Goal: Check status

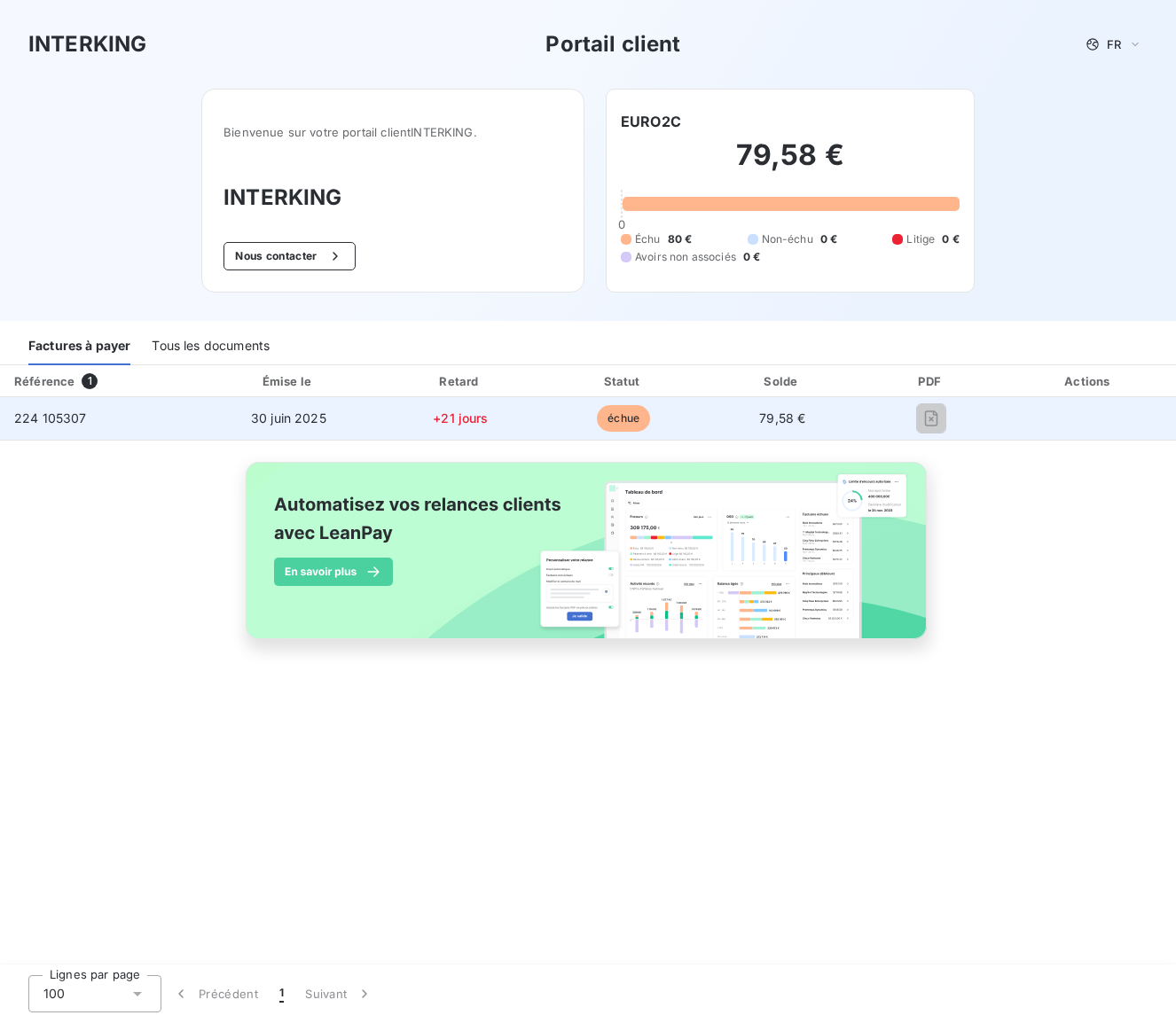
click at [83, 426] on div "224 105307" at bounding box center [51, 417] width 73 height 17
click at [606, 424] on span "échue" at bounding box center [623, 417] width 53 height 26
click at [763, 427] on td "79,58 €" at bounding box center [782, 418] width 157 height 43
click at [767, 416] on span "79,58 €" at bounding box center [781, 417] width 46 height 15
click at [620, 416] on span "échue" at bounding box center [623, 417] width 53 height 26
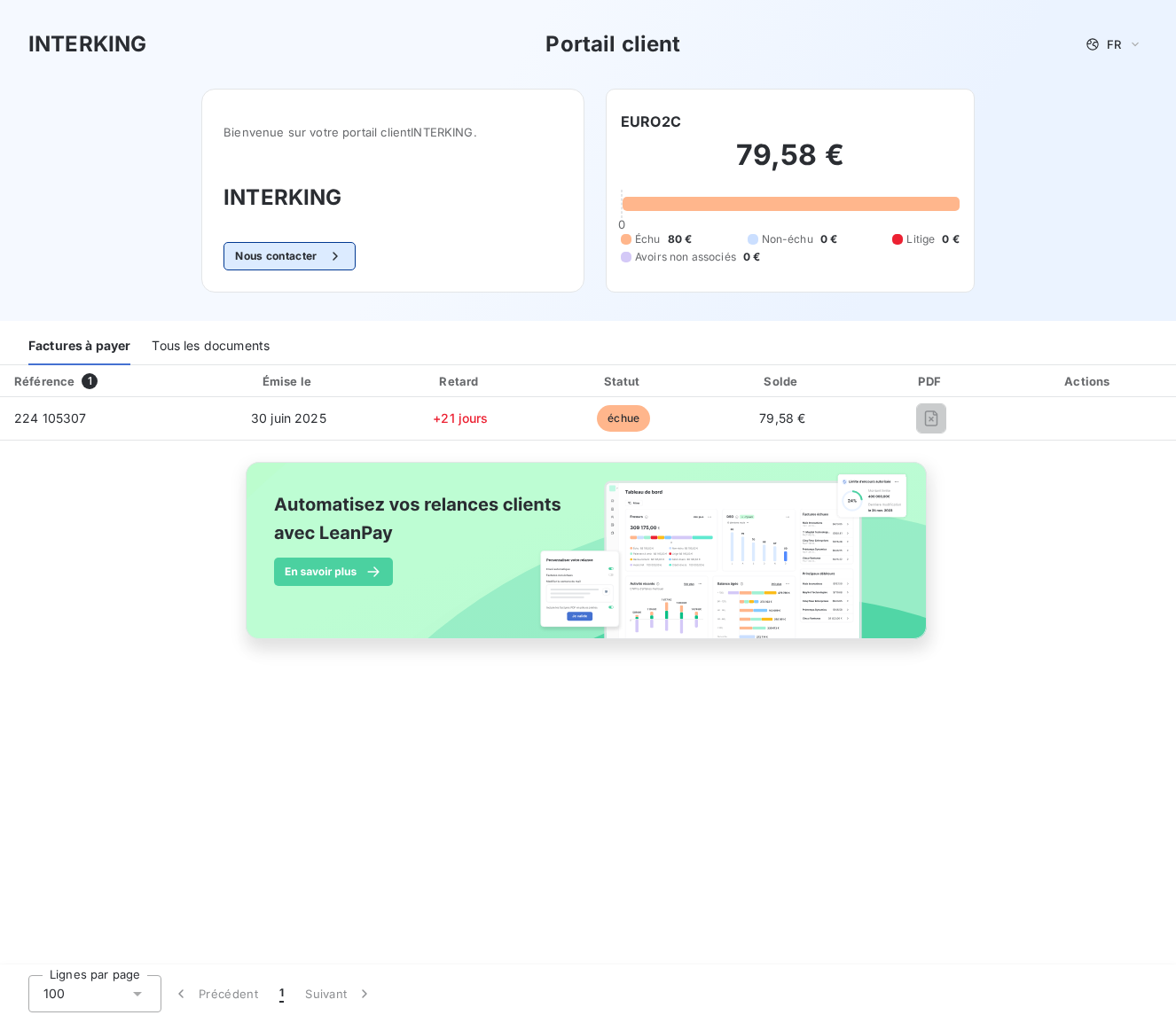
click at [315, 255] on button "Nous contacter" at bounding box center [289, 256] width 131 height 28
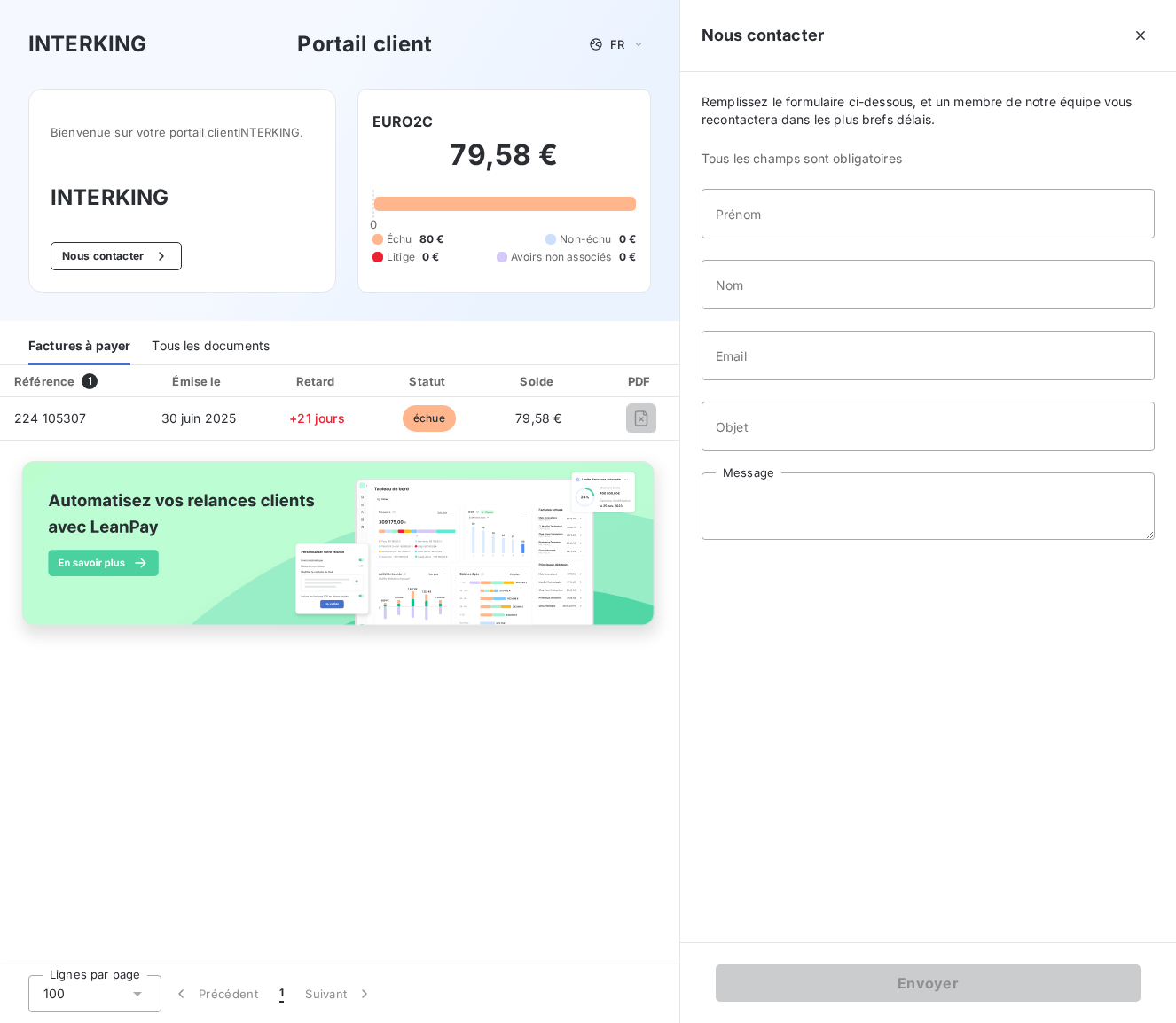
click at [232, 347] on div "Tous les documents" at bounding box center [211, 346] width 118 height 37
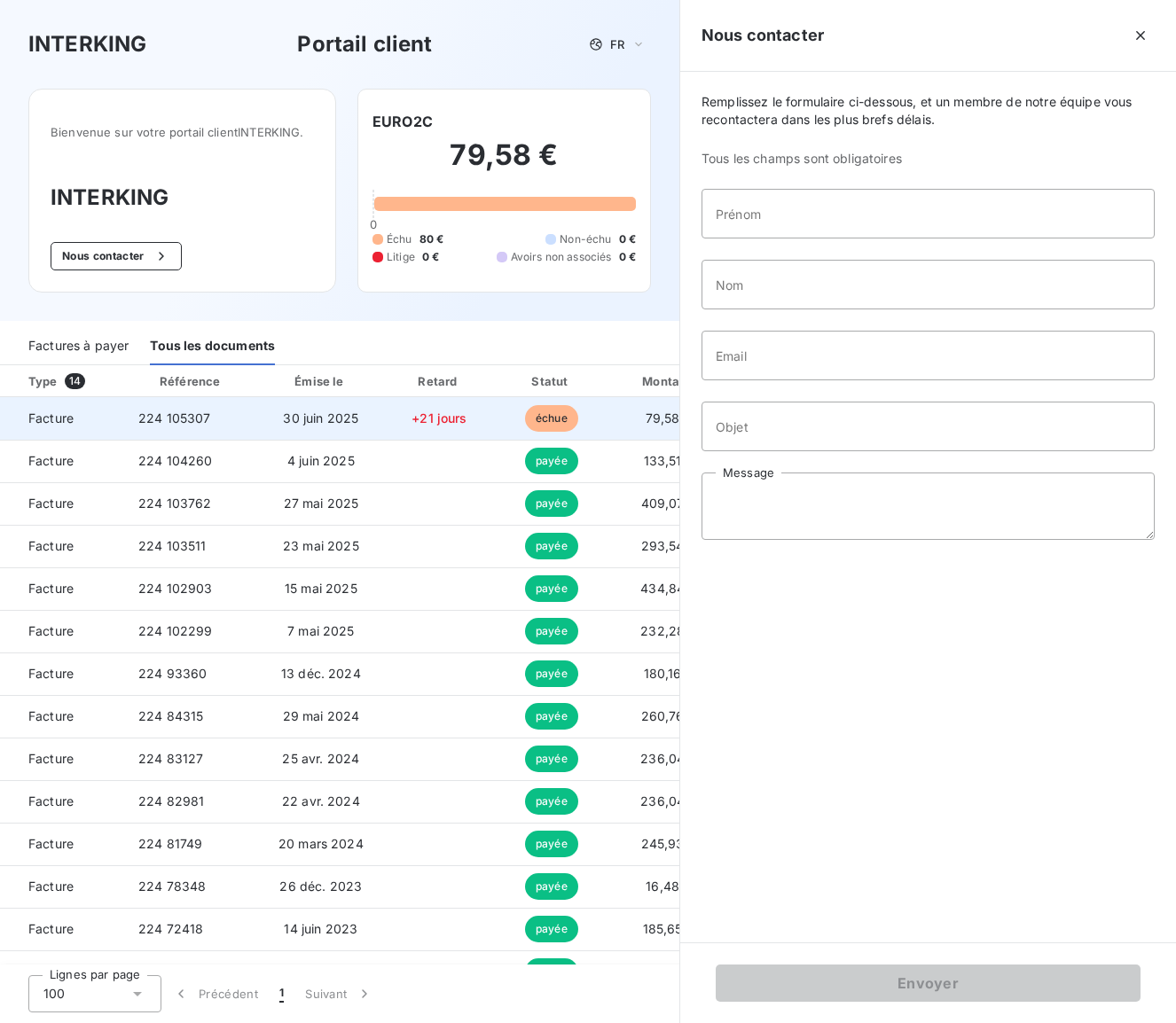
click at [306, 423] on span "30 juin 2025" at bounding box center [320, 417] width 75 height 15
click at [19, 430] on td "Facture" at bounding box center [62, 418] width 124 height 43
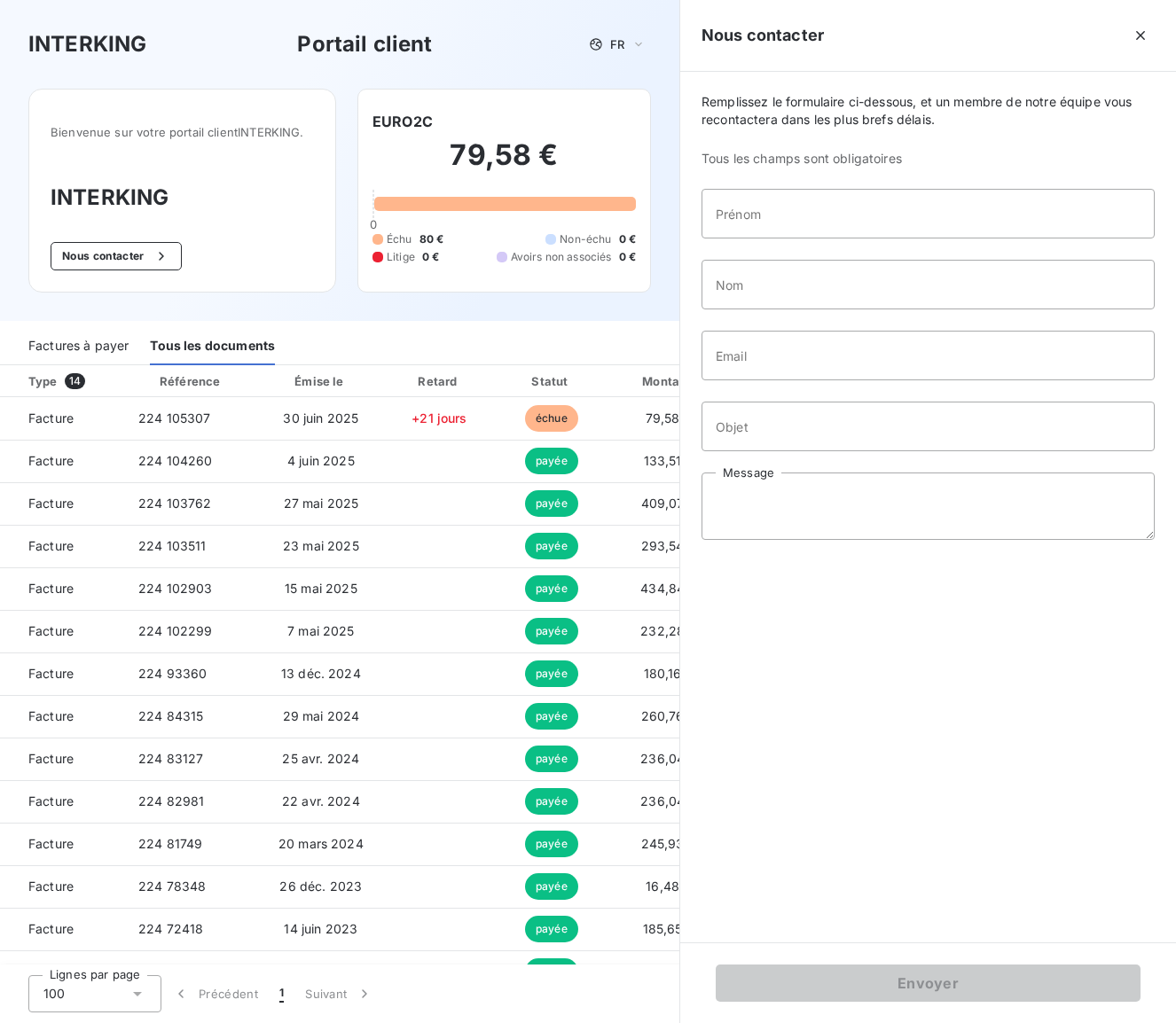
click at [86, 338] on div "Factures à payer" at bounding box center [78, 346] width 100 height 37
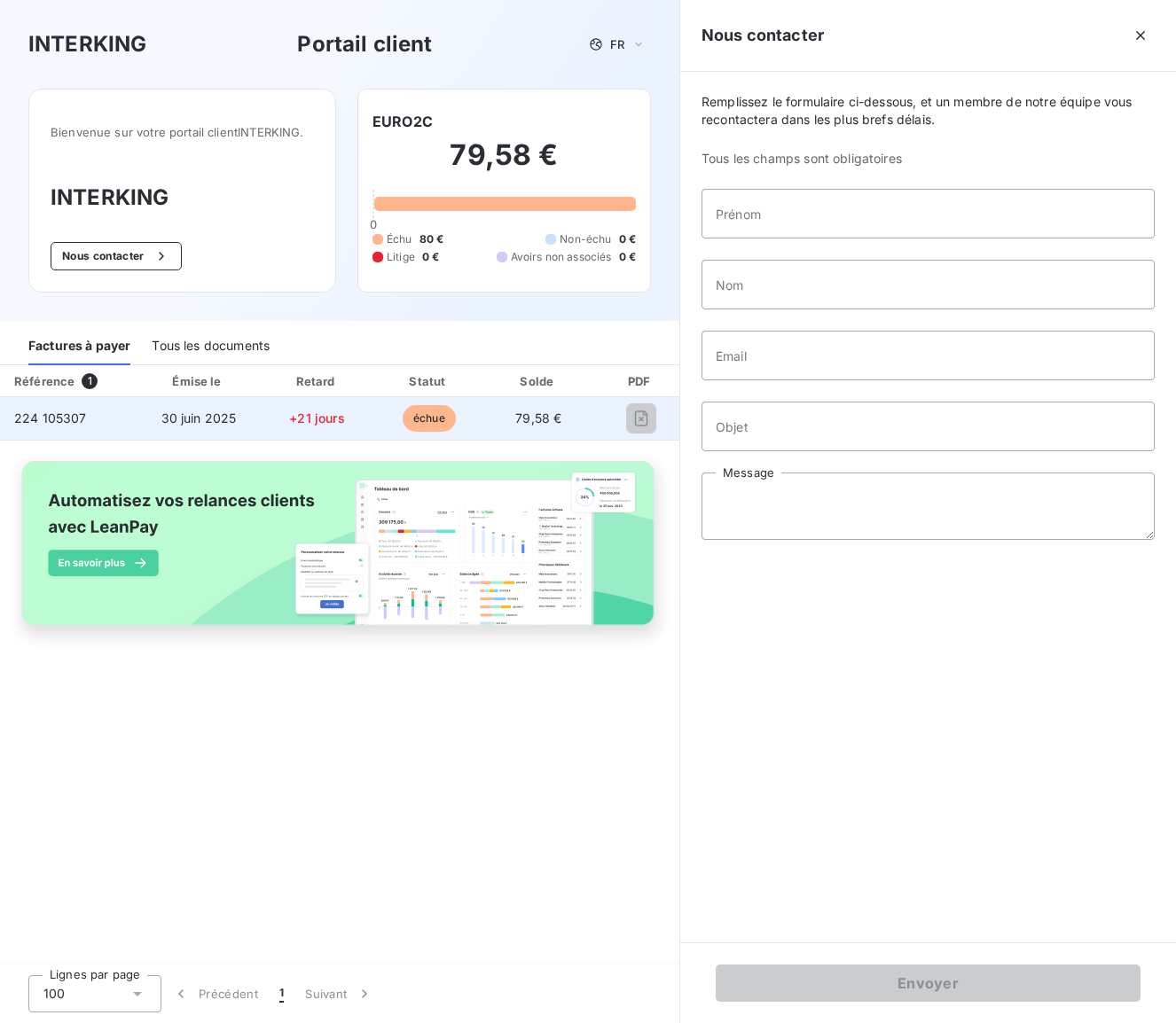
click at [638, 437] on td at bounding box center [640, 418] width 96 height 43
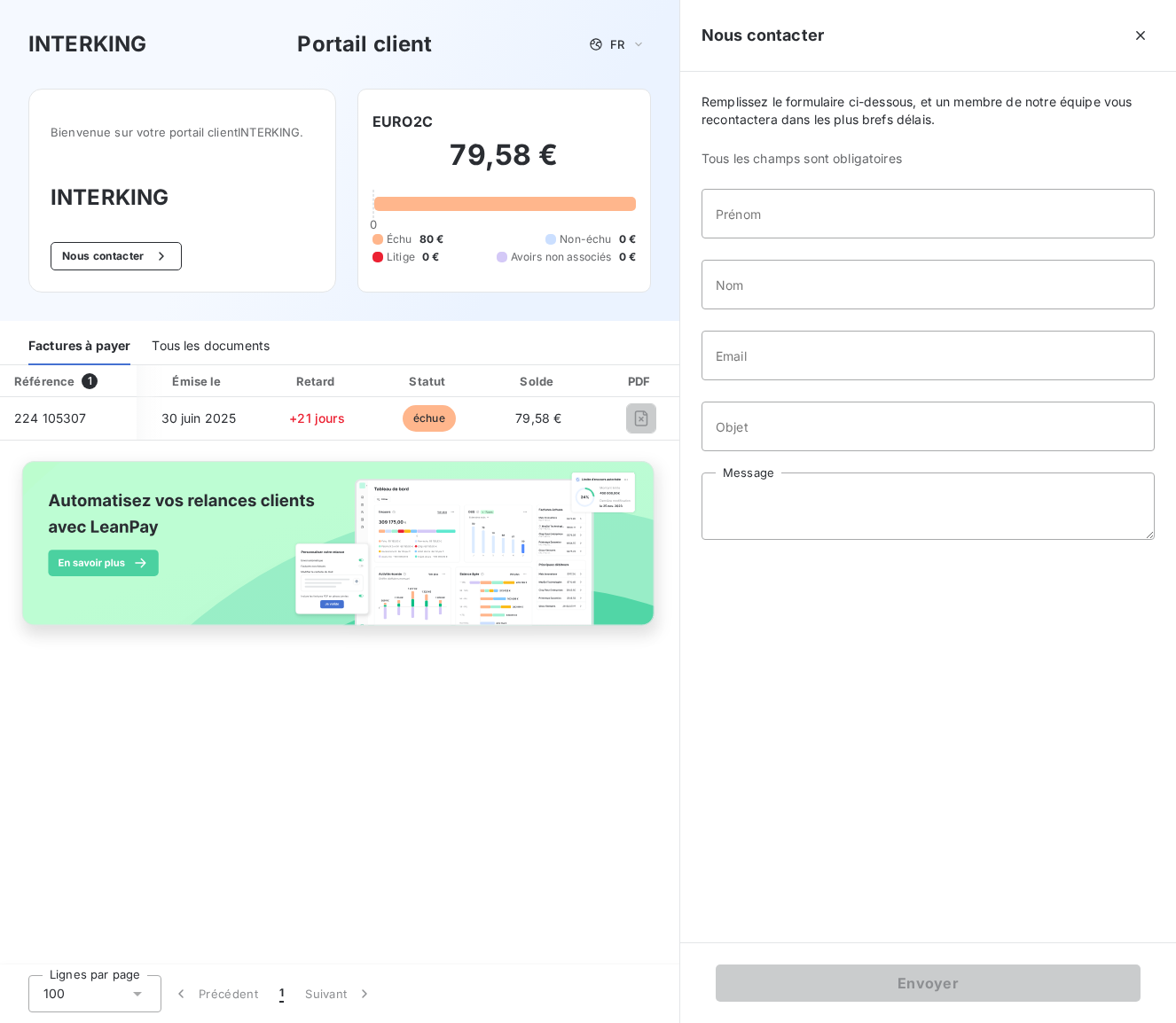
scroll to position [0, 123]
